Goal: Information Seeking & Learning: Check status

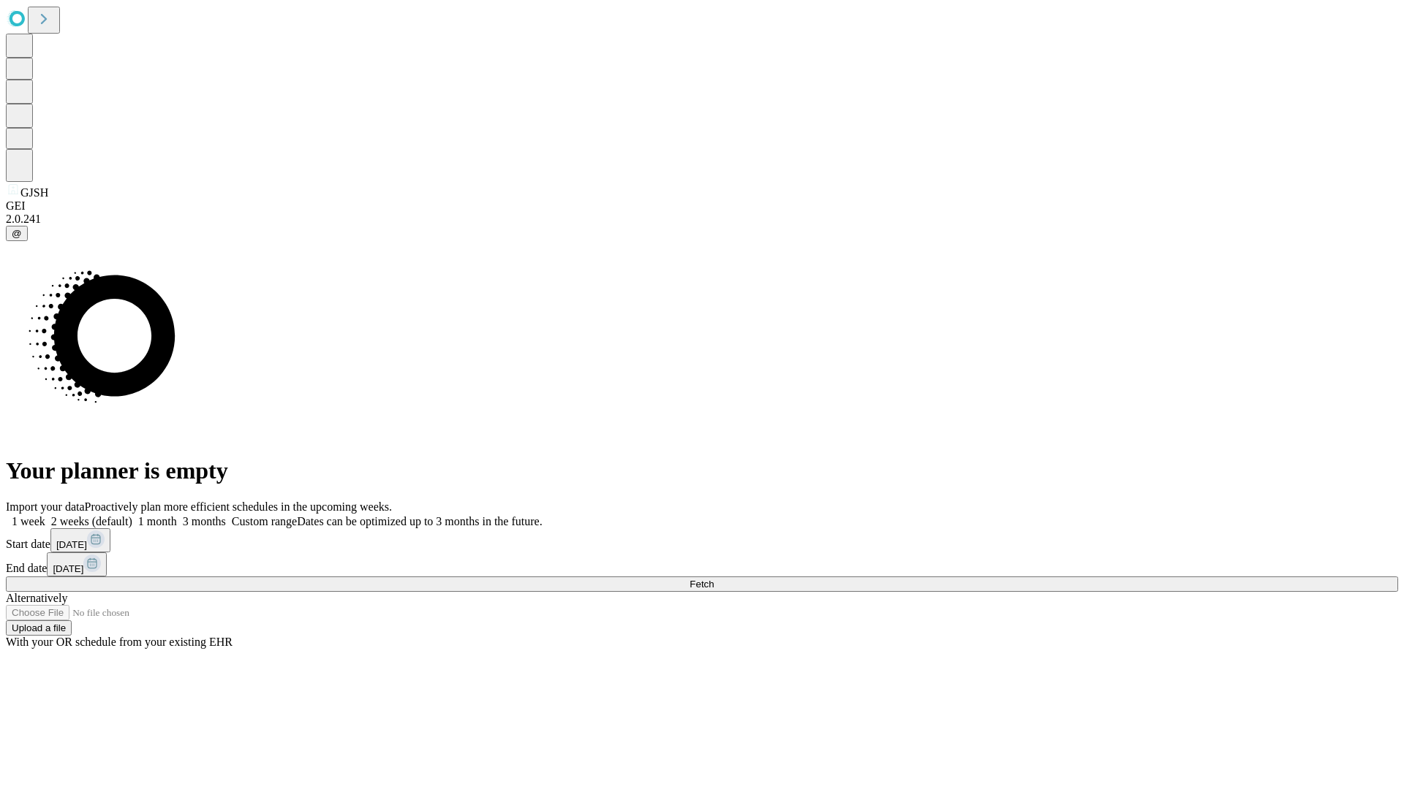
click at [713, 579] on span "Fetch" at bounding box center [701, 584] width 24 height 11
